Goal: Transaction & Acquisition: Purchase product/service

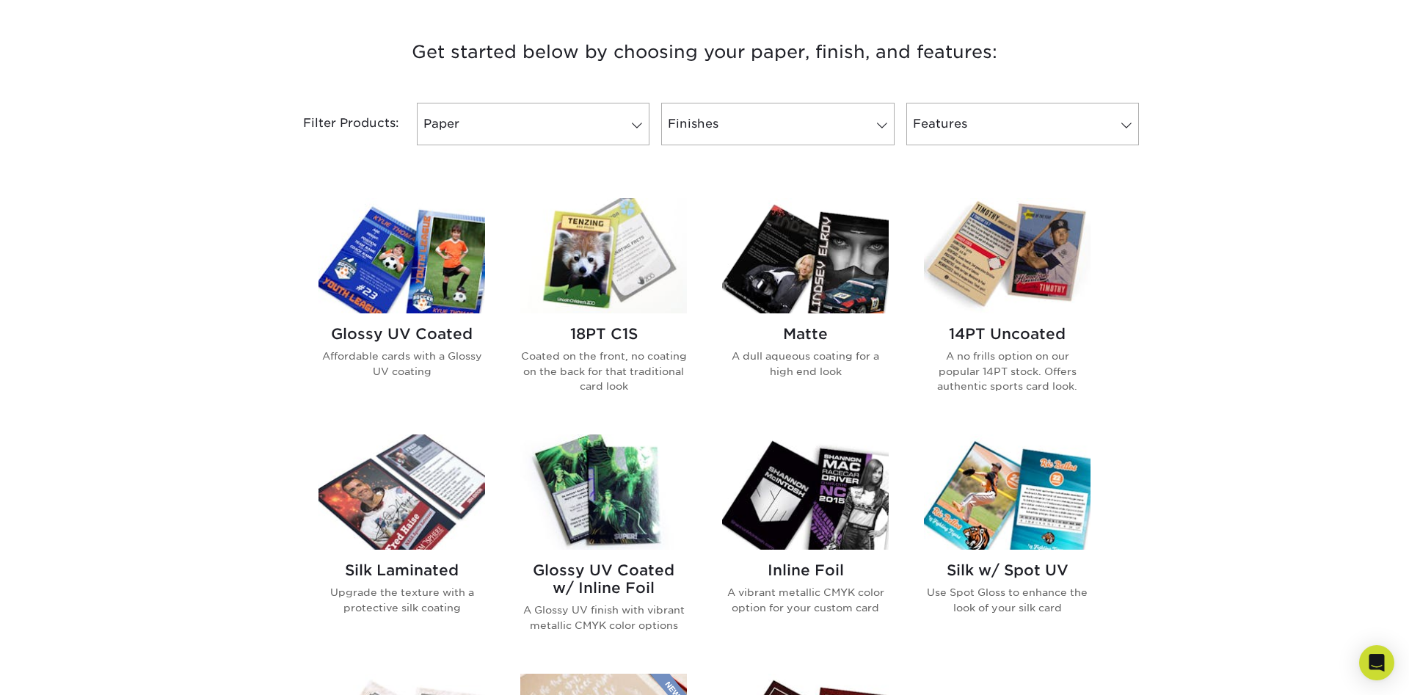
scroll to position [524, 0]
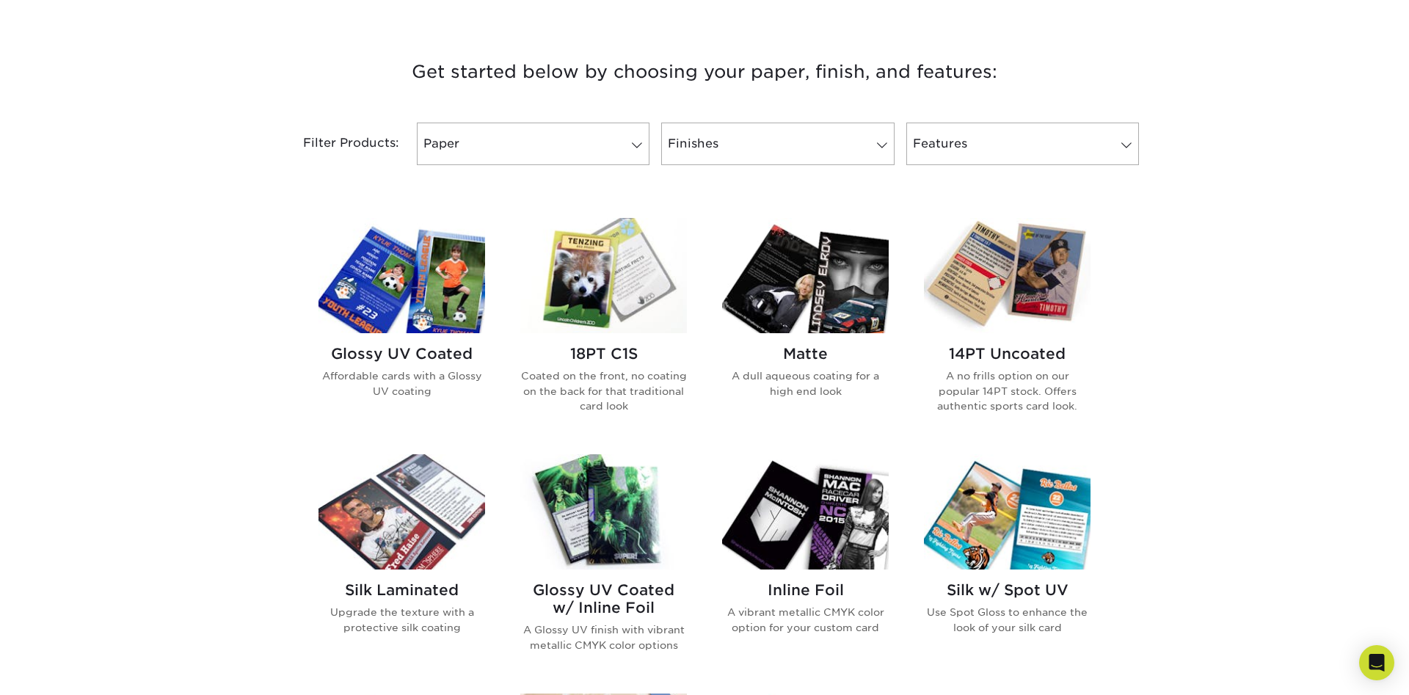
click at [437, 298] on img at bounding box center [402, 275] width 167 height 115
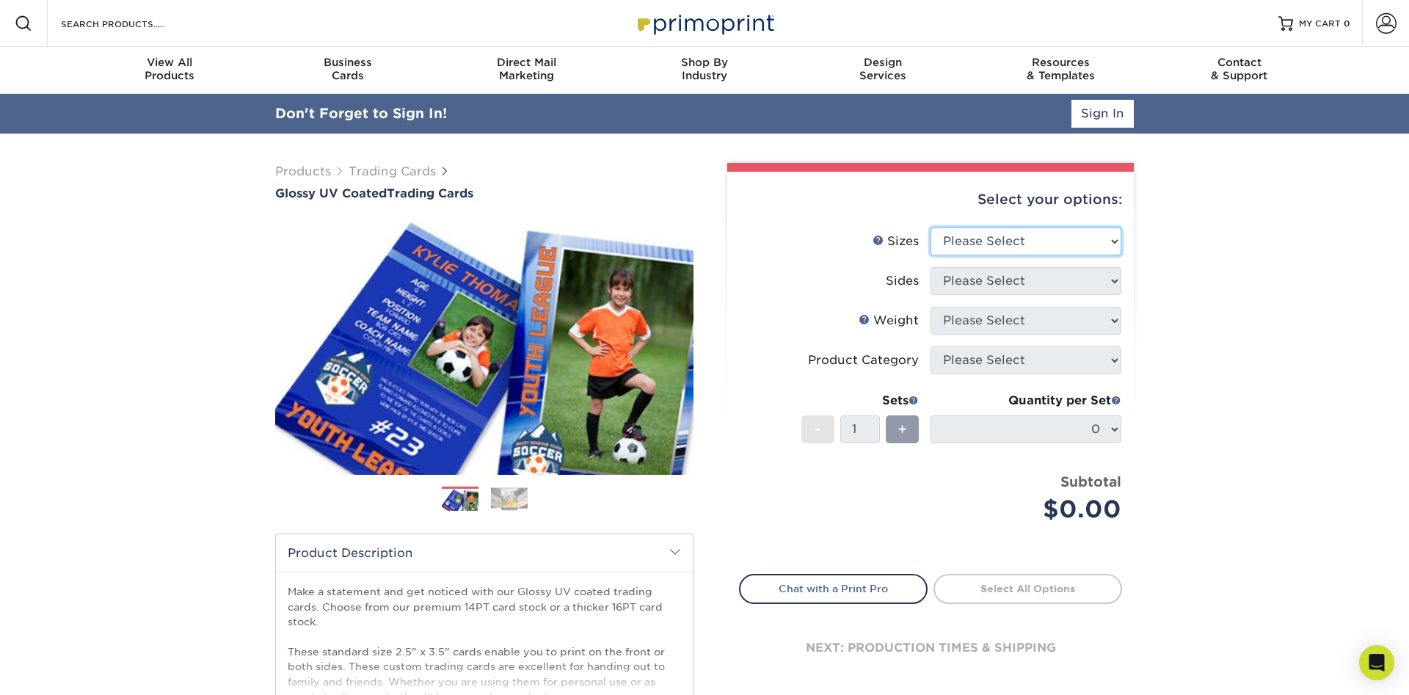
click at [931, 228] on select "Please Select 2.5" x 3.5"" at bounding box center [1026, 242] width 191 height 28
select select "2.50x3.50"
click option "2.5" x 3.5"" at bounding box center [0, 0] width 0 height 0
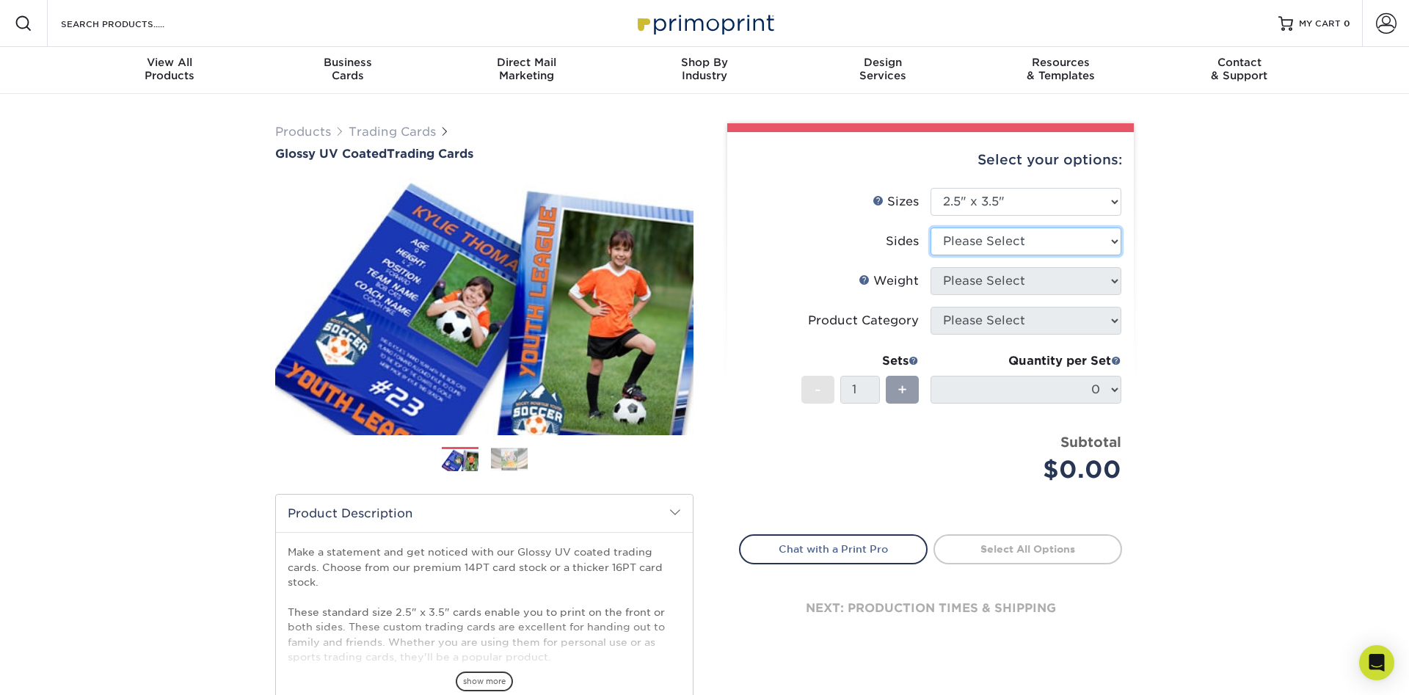
click at [931, 228] on select "Please Select Print Both Sides Print Front Only" at bounding box center [1026, 242] width 191 height 28
select select "13abbda7-1d64-4f25-8bb2-c179b224825d"
click at [931, 267] on select "Please Select 16PT 14PT 18PT C1S" at bounding box center [1026, 281] width 191 height 28
select select "14PT"
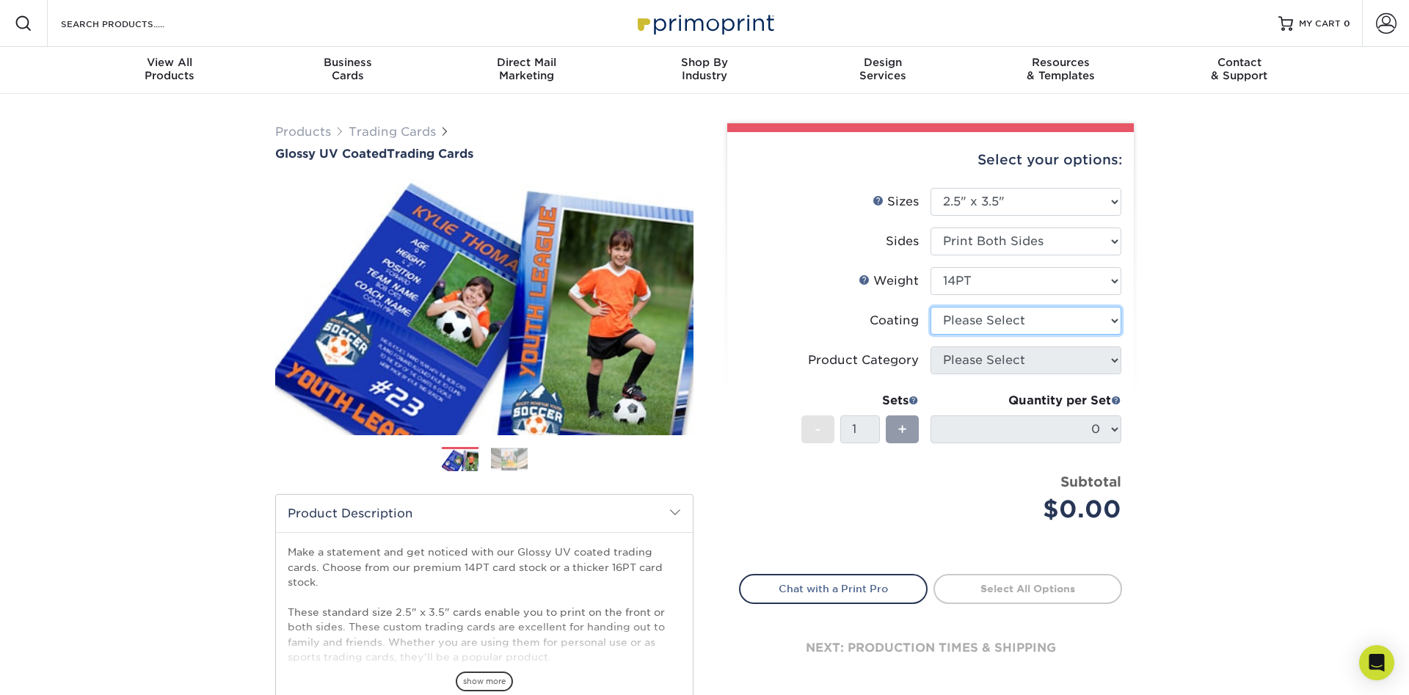
click at [931, 307] on select at bounding box center [1026, 321] width 191 height 28
select select "ae367451-b2b8-45df-a344-0f05b6a12993"
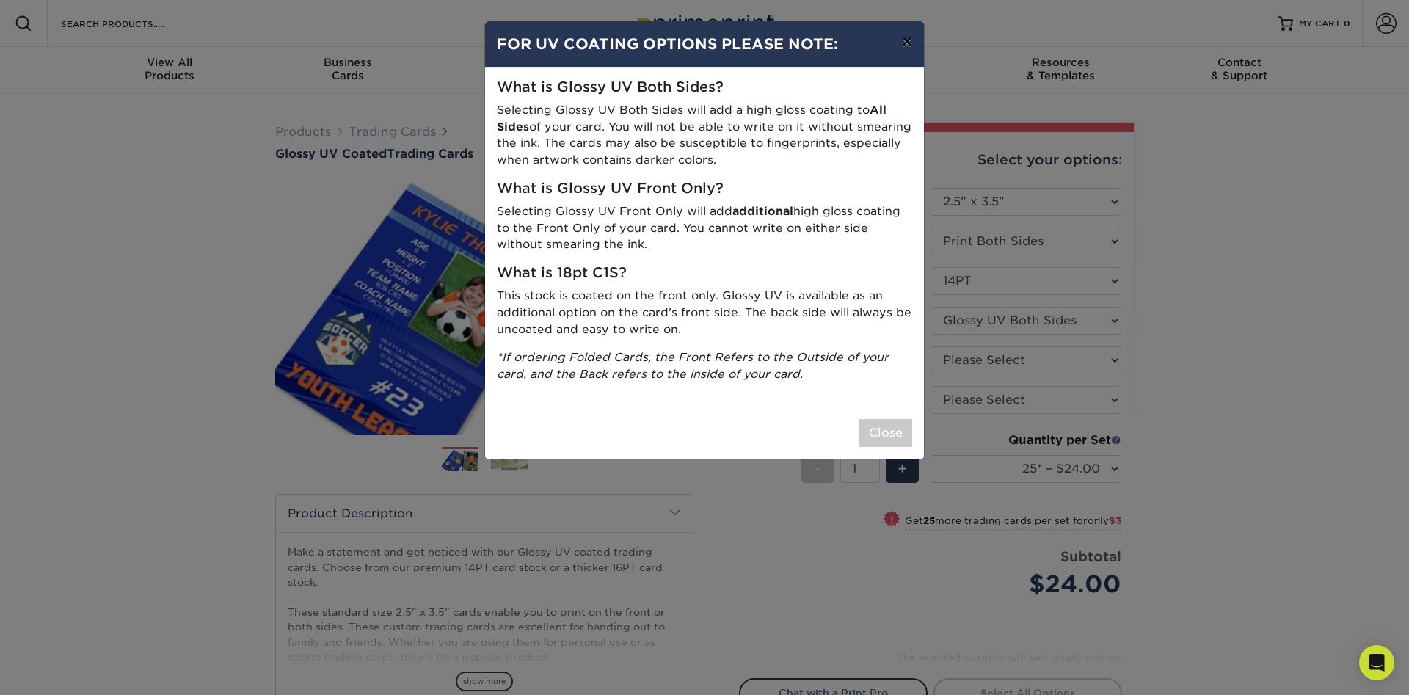
click at [908, 31] on button "×" at bounding box center [907, 41] width 34 height 41
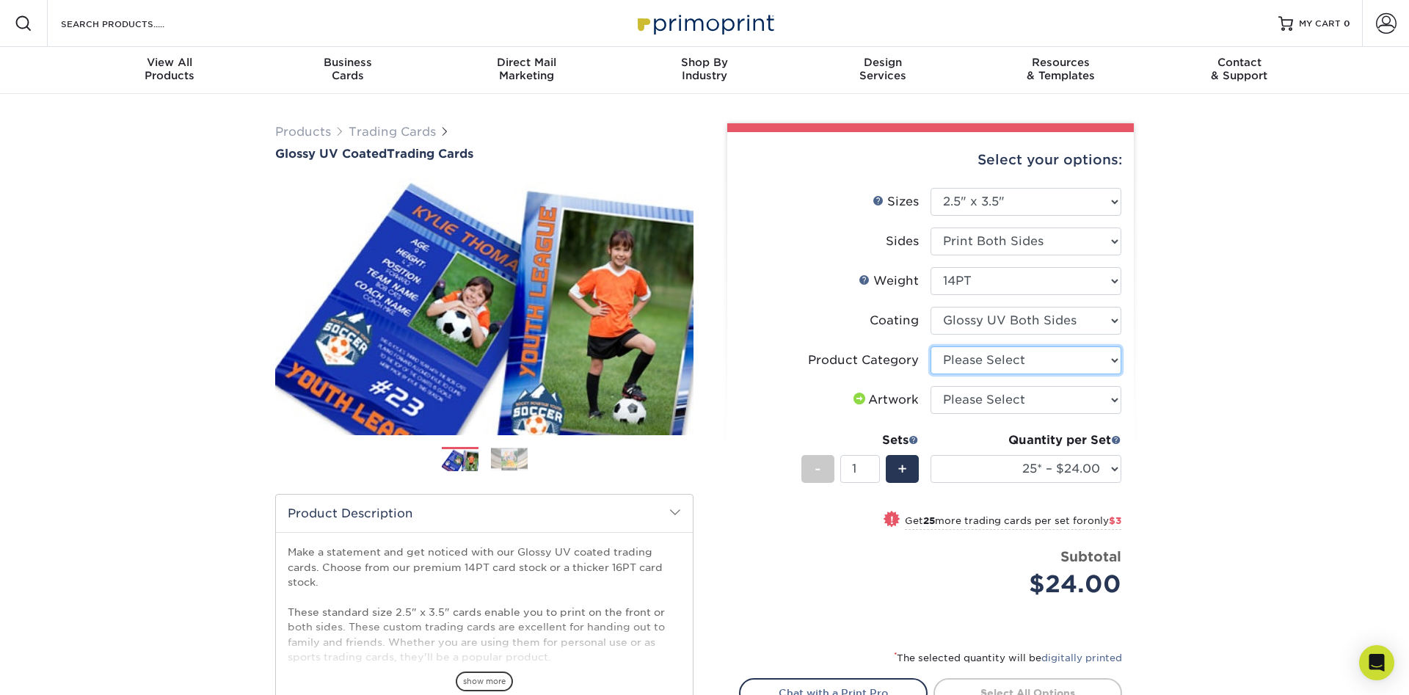
click at [931, 346] on select "Please Select Trading Cards" at bounding box center [1026, 360] width 191 height 28
select select "c2f9bce9-36c2-409d-b101-c29d9d031e18"
click option "Trading Cards" at bounding box center [0, 0] width 0 height 0
click at [931, 386] on select "Please Select I will upload files I need a design - $100" at bounding box center [1026, 400] width 191 height 28
select select "upload"
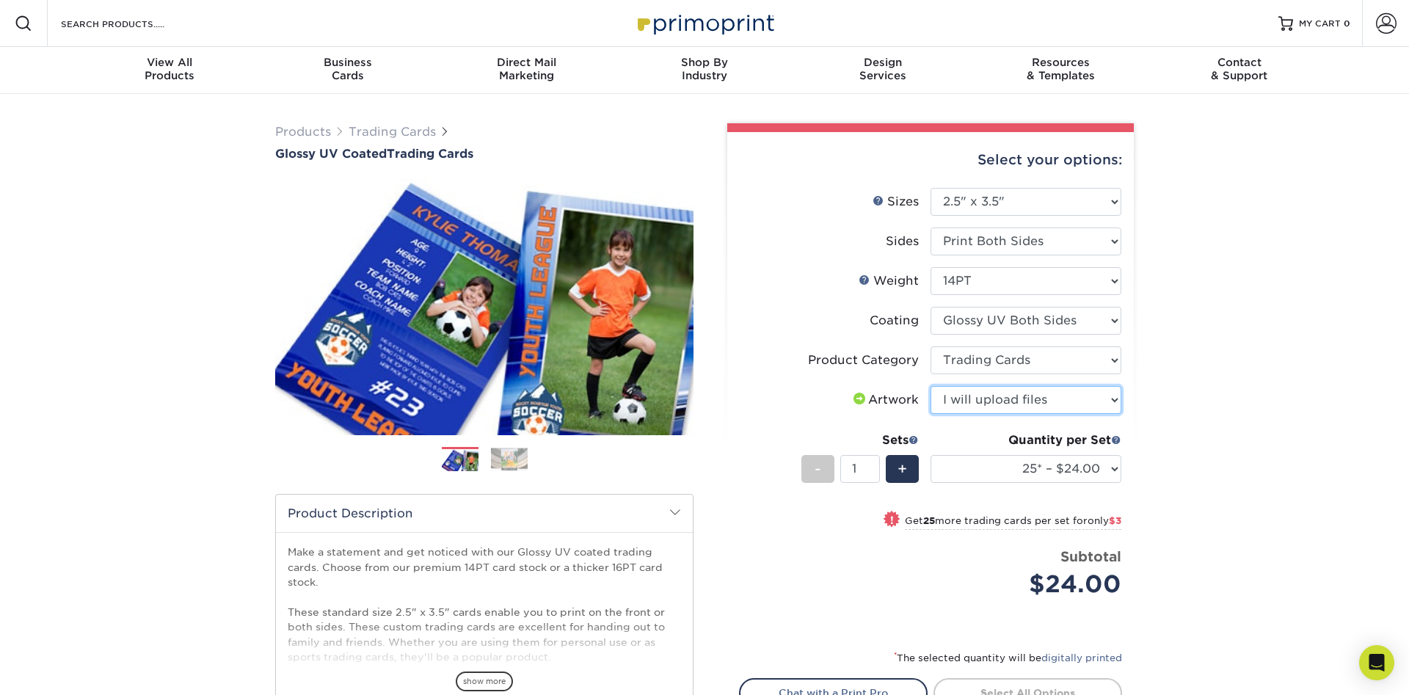
click option "I will upload files" at bounding box center [0, 0] width 0 height 0
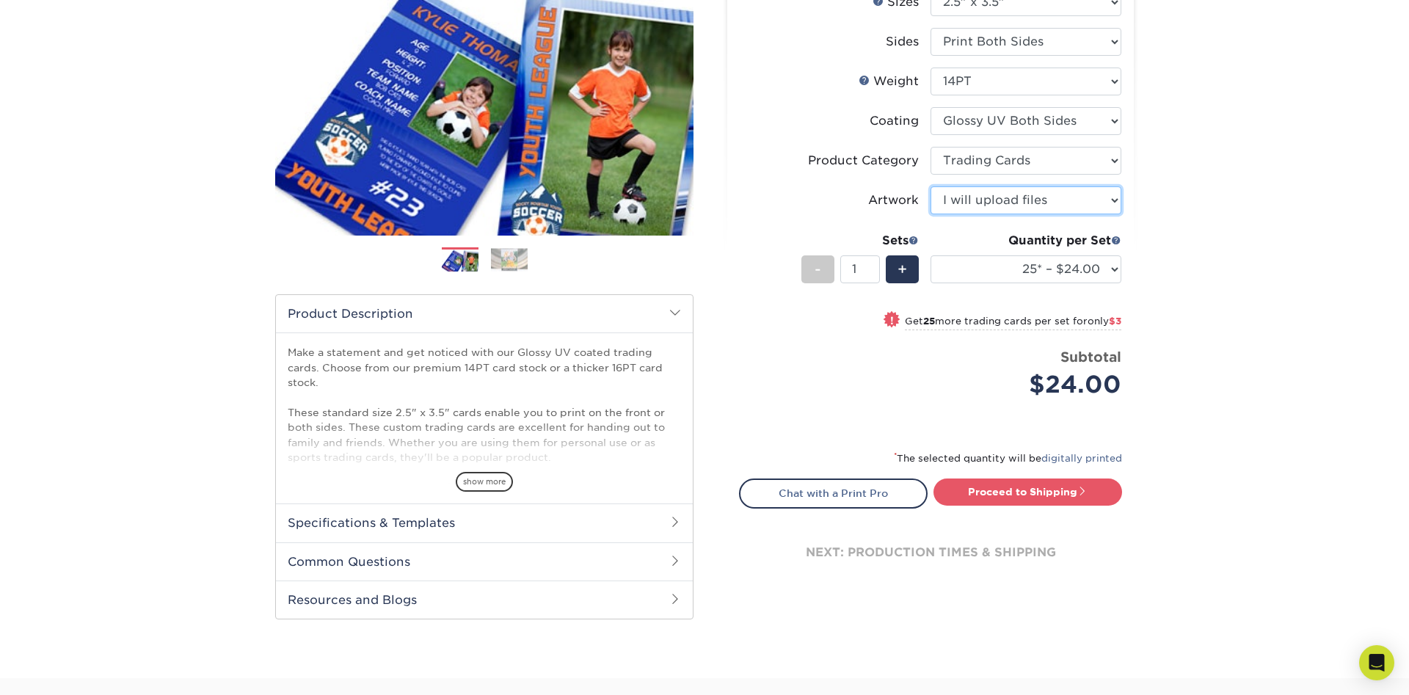
scroll to position [299, 0]
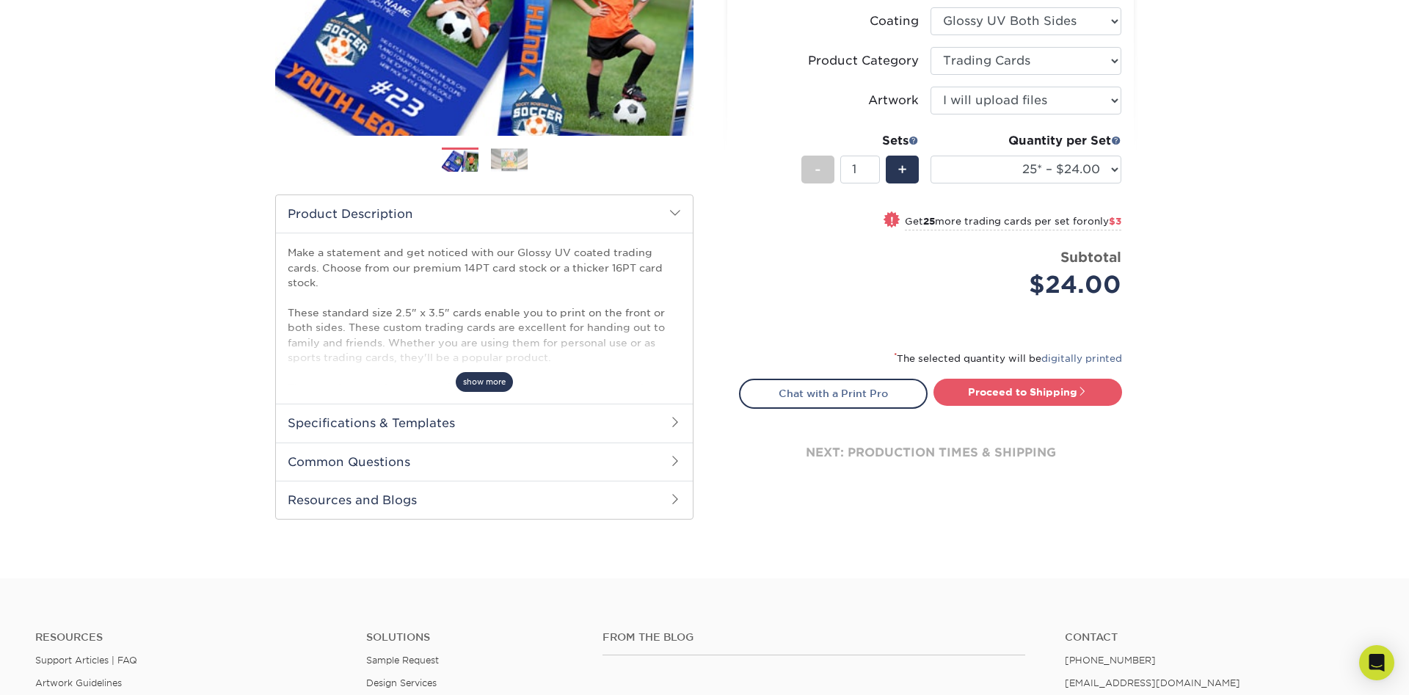
click at [493, 382] on span "show more" at bounding box center [484, 382] width 57 height 20
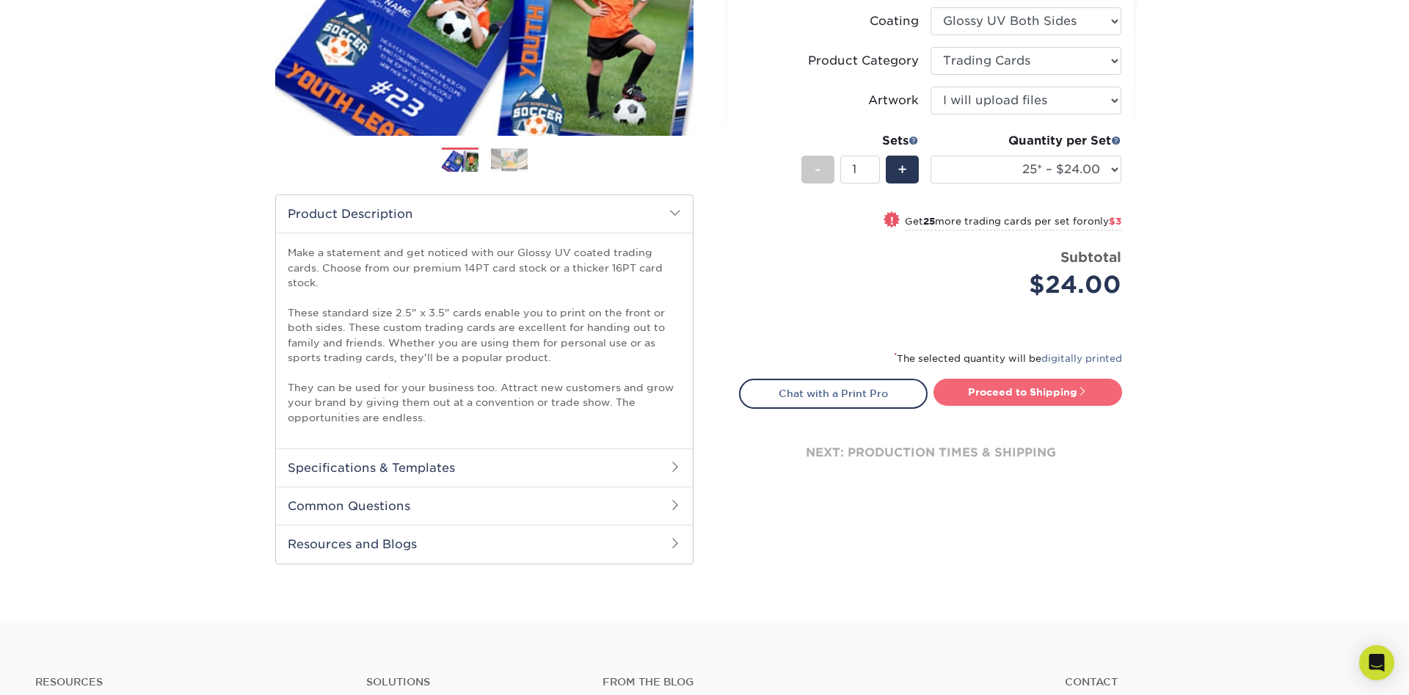
click at [997, 401] on link "Proceed to Shipping" at bounding box center [1028, 392] width 189 height 26
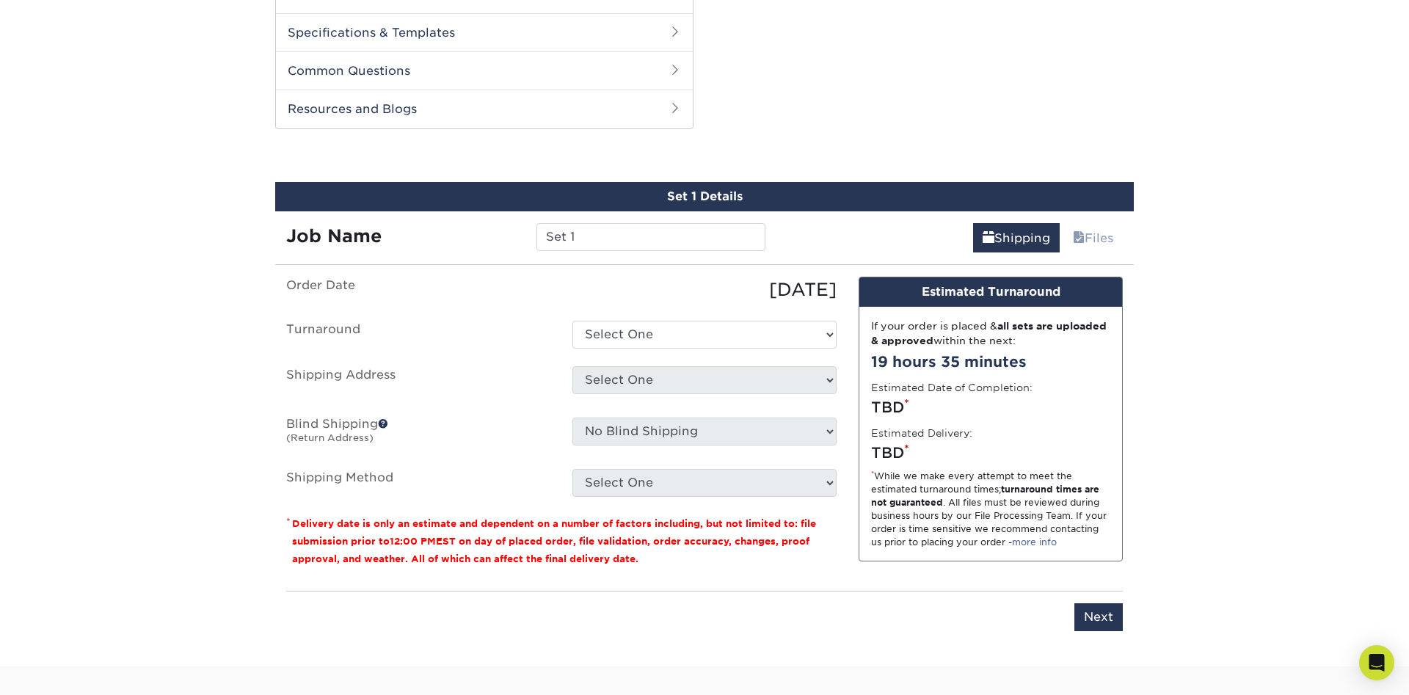
scroll to position [716, 0]
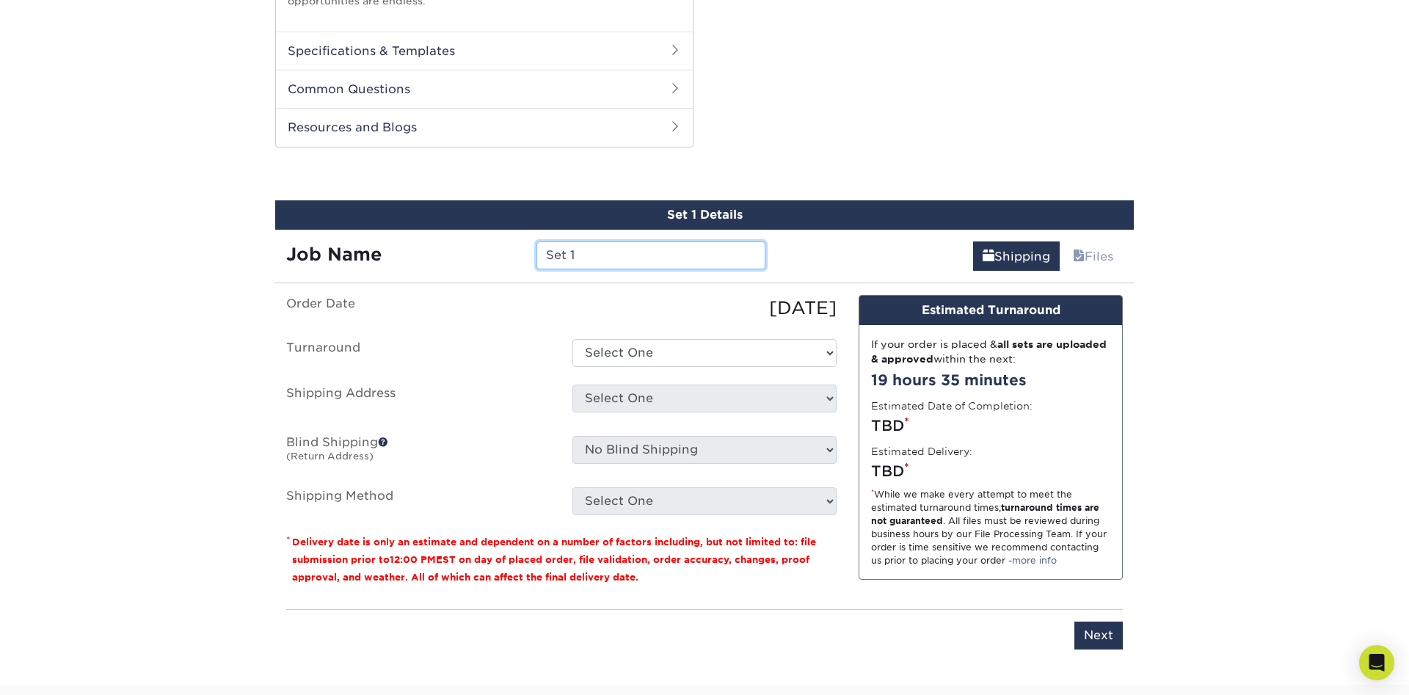
click at [579, 257] on input "Set 1" at bounding box center [650, 255] width 228 height 28
type input "S"
type input "Rap Rivals"
click at [572, 339] on select "Select One 2-4 Business Days 2 Day Next Business Day" at bounding box center [704, 353] width 264 height 28
select select "79866821-082a-4a87-92f3-8c0e77fd8942"
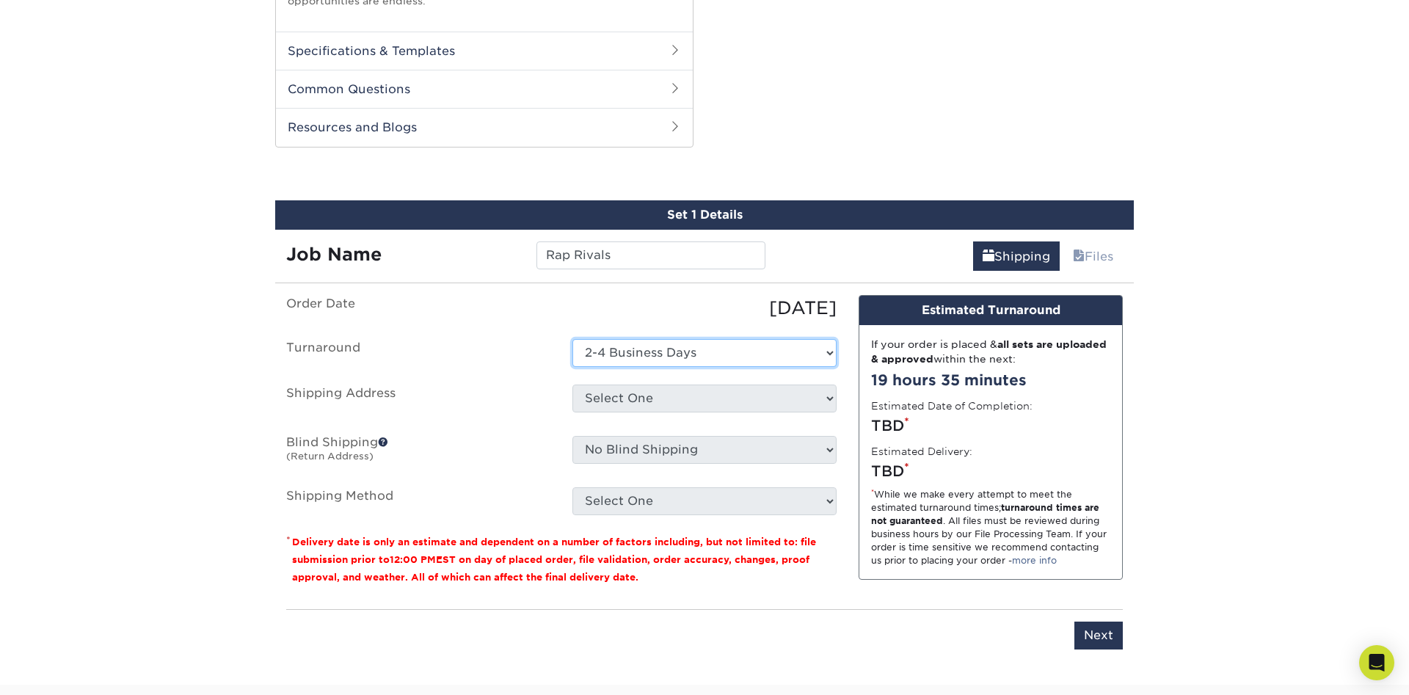
click option "2-4 Business Days" at bounding box center [0, 0] width 0 height 0
click at [572, 385] on select "Select One + Add New Address - Login" at bounding box center [704, 399] width 264 height 28
select select "newaddress"
click option "+ Add New Address" at bounding box center [0, 0] width 0 height 0
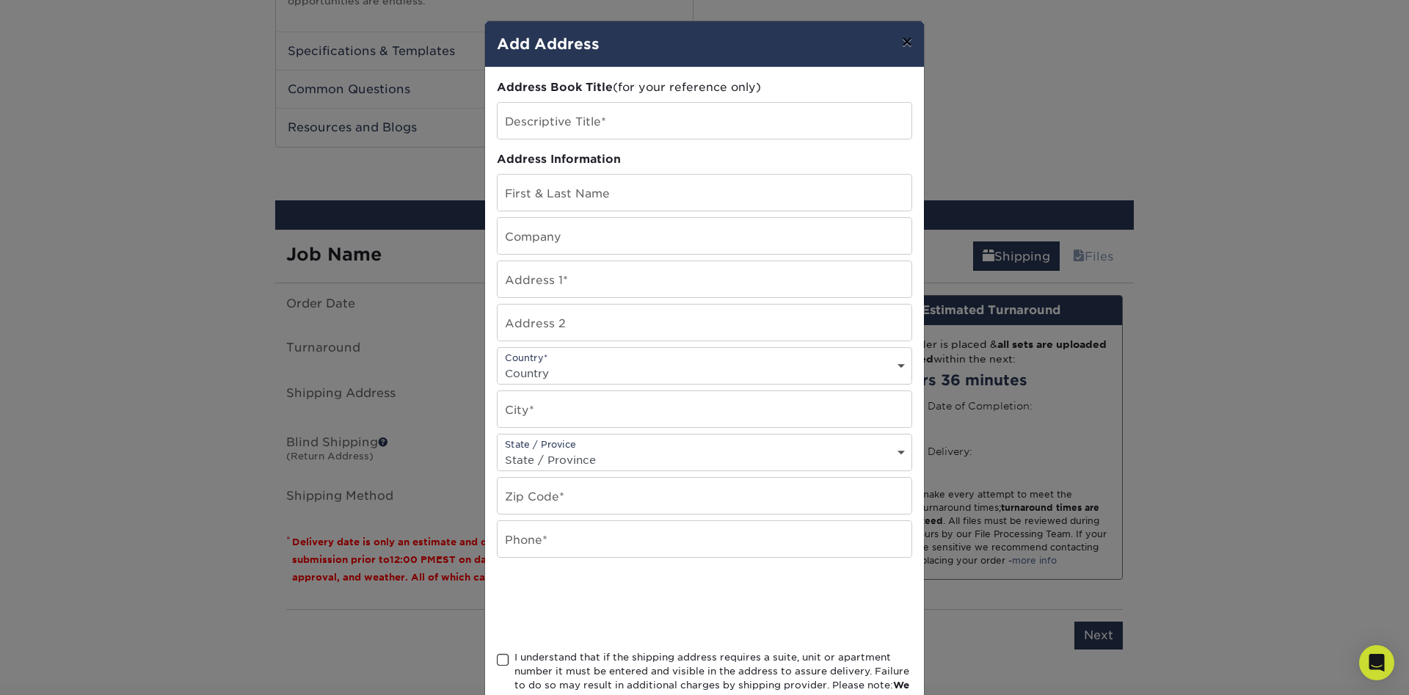
click at [905, 48] on button "×" at bounding box center [907, 41] width 34 height 41
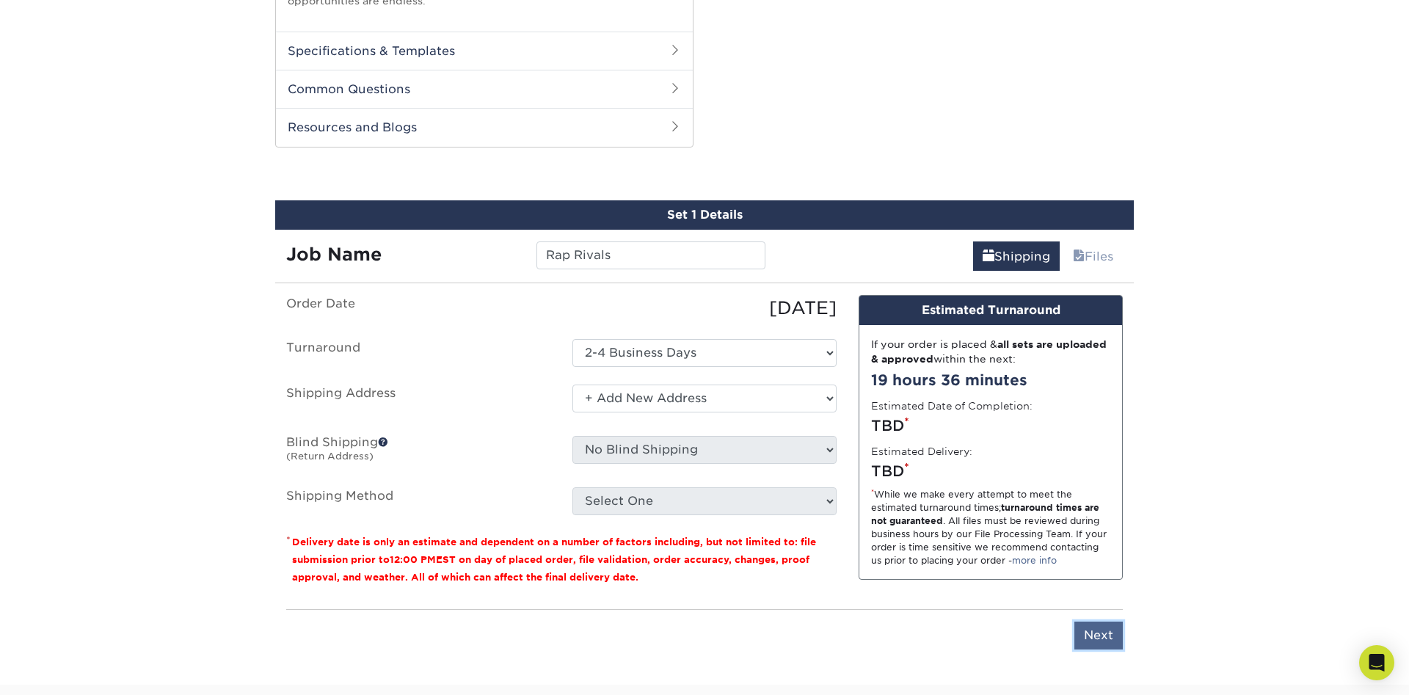
click at [1080, 638] on input "Next" at bounding box center [1098, 636] width 48 height 28
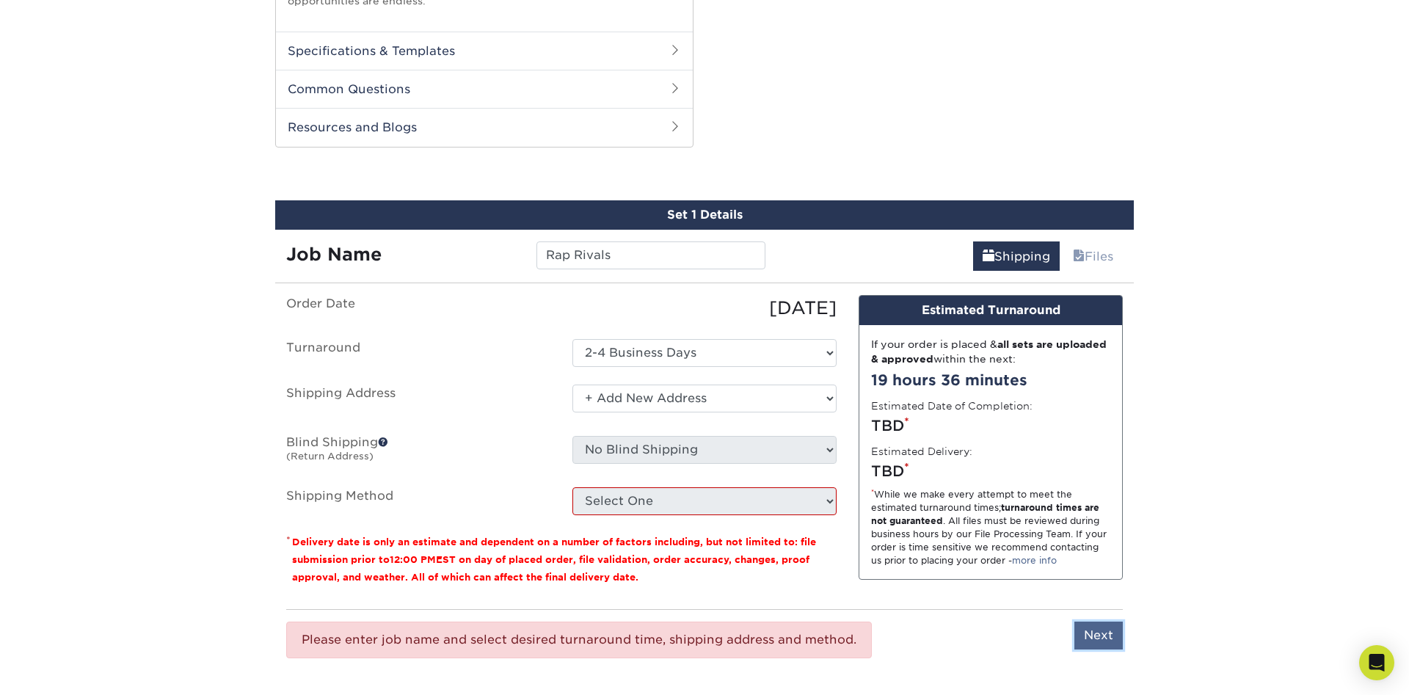
click at [1100, 633] on input "Next" at bounding box center [1098, 636] width 48 height 28
type input "Next"
click at [1077, 256] on span at bounding box center [1079, 257] width 12 height 14
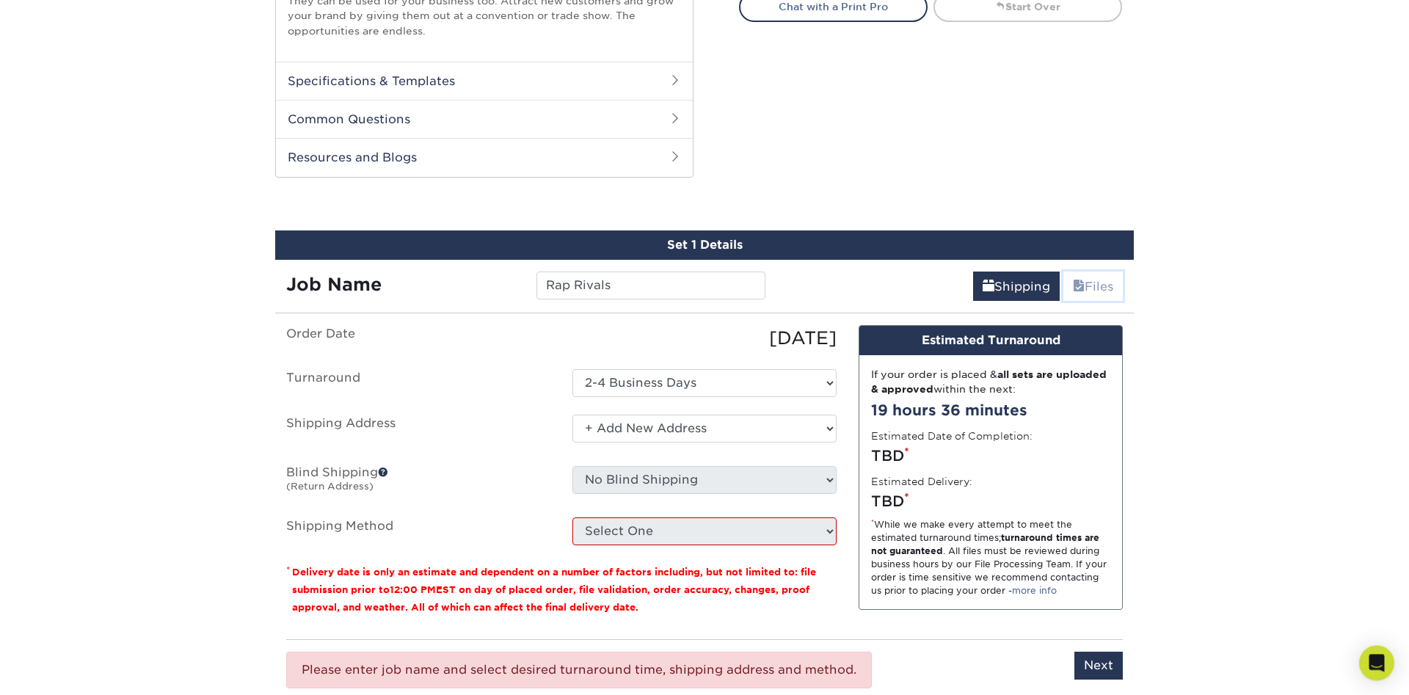
scroll to position [749, 0]
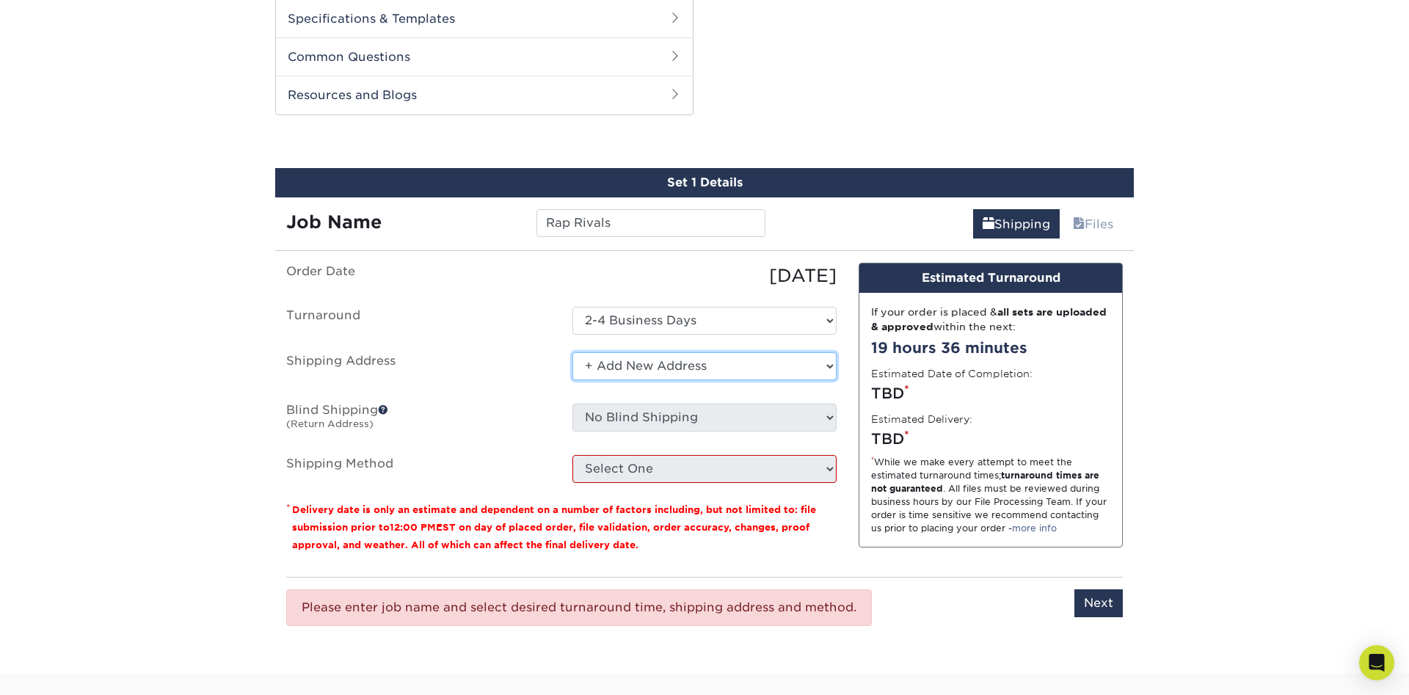
click at [572, 352] on select "Select One + Add New Address - Login" at bounding box center [704, 366] width 264 height 28
click option "Select One" at bounding box center [0, 0] width 0 height 0
click at [572, 352] on select "Select One + Add New Address - Login" at bounding box center [704, 366] width 264 height 28
select select "newaddress"
click option "+ Add New Address" at bounding box center [0, 0] width 0 height 0
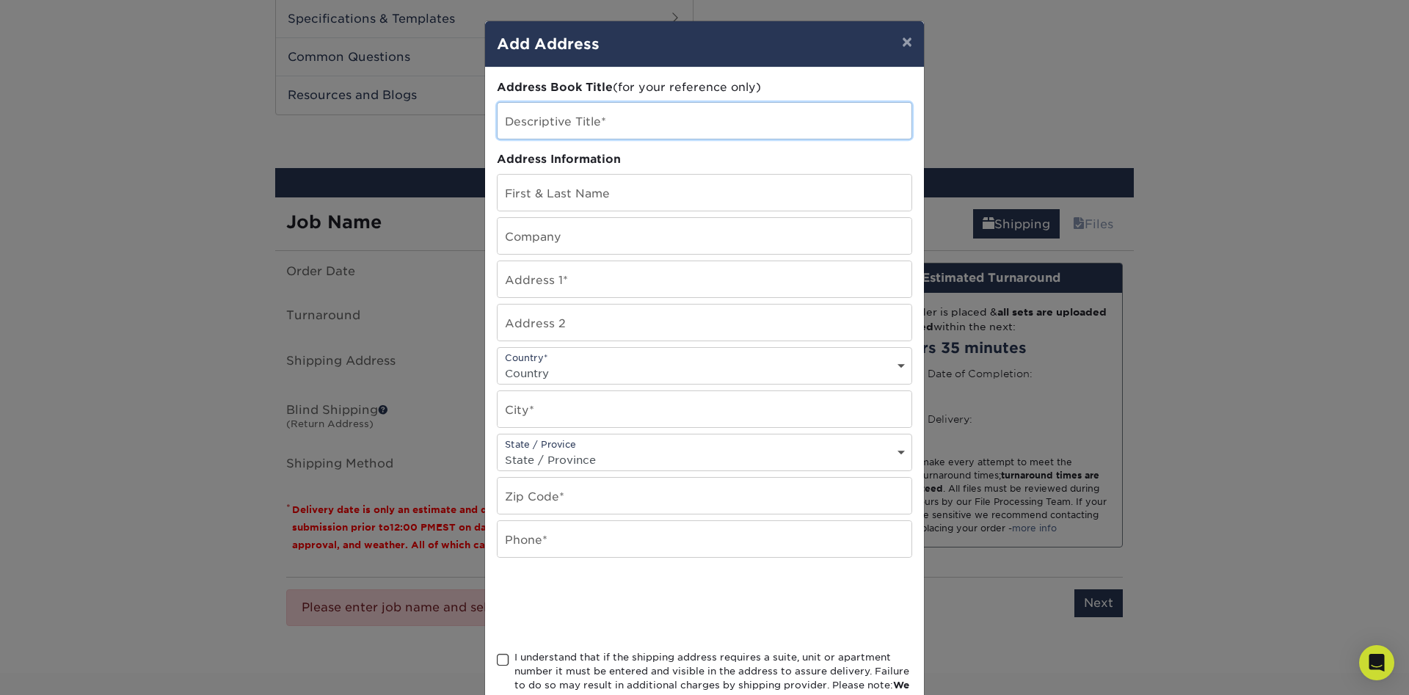
click at [509, 131] on input "text" at bounding box center [705, 121] width 414 height 36
click at [911, 51] on button "×" at bounding box center [907, 41] width 34 height 41
